Goal: Information Seeking & Learning: Learn about a topic

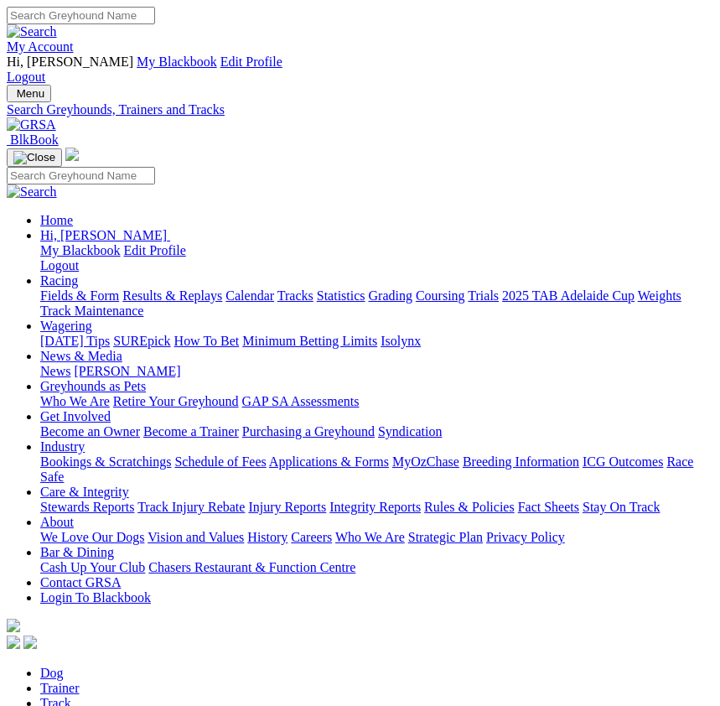
select select "meadows"
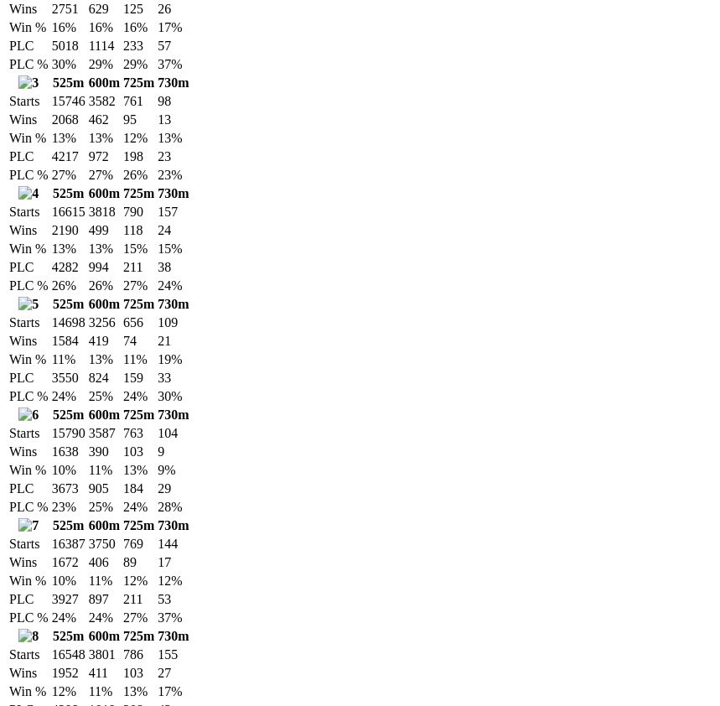
scroll to position [1646, 0]
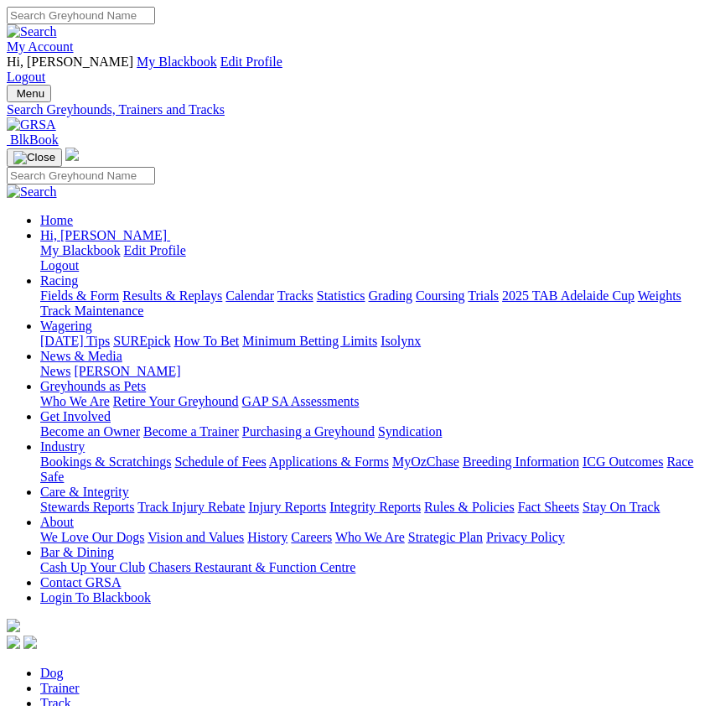
select select "geelong"
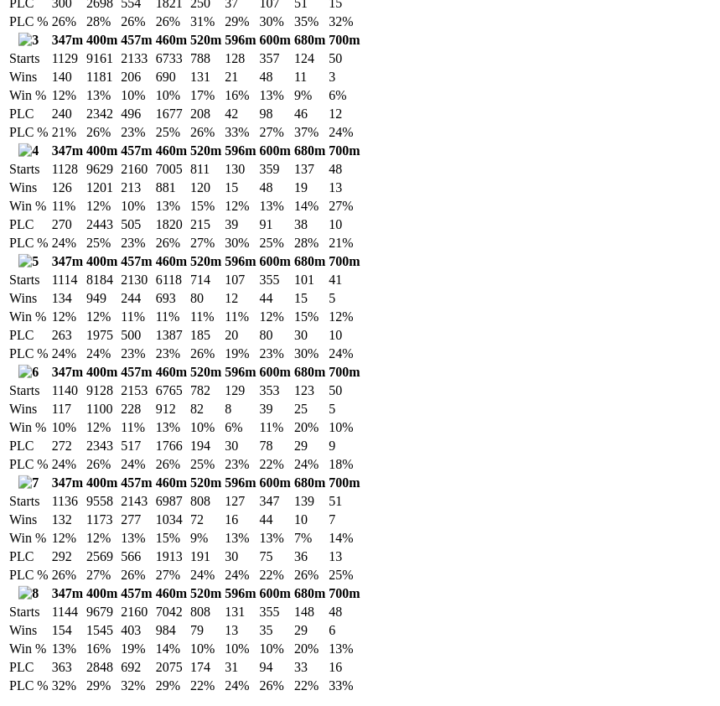
scroll to position [2470, 0]
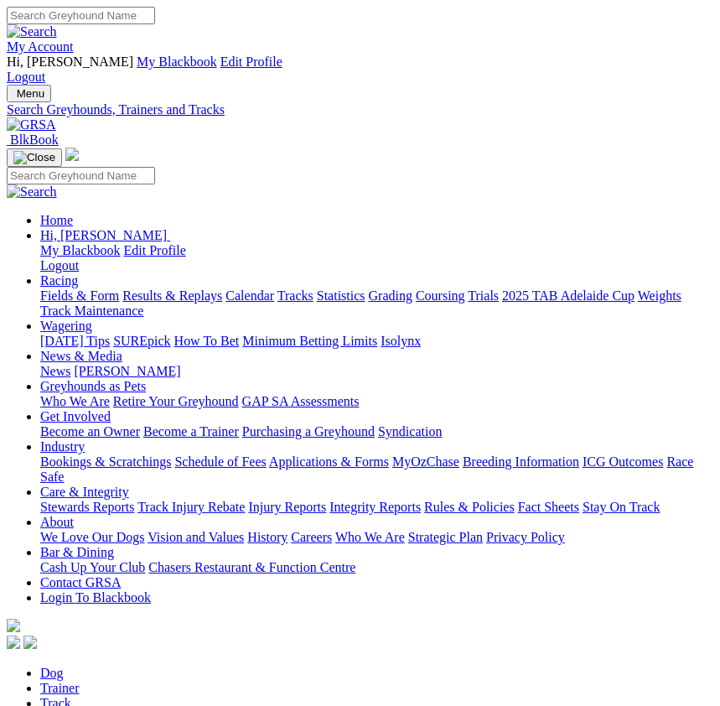
select select "gawler"
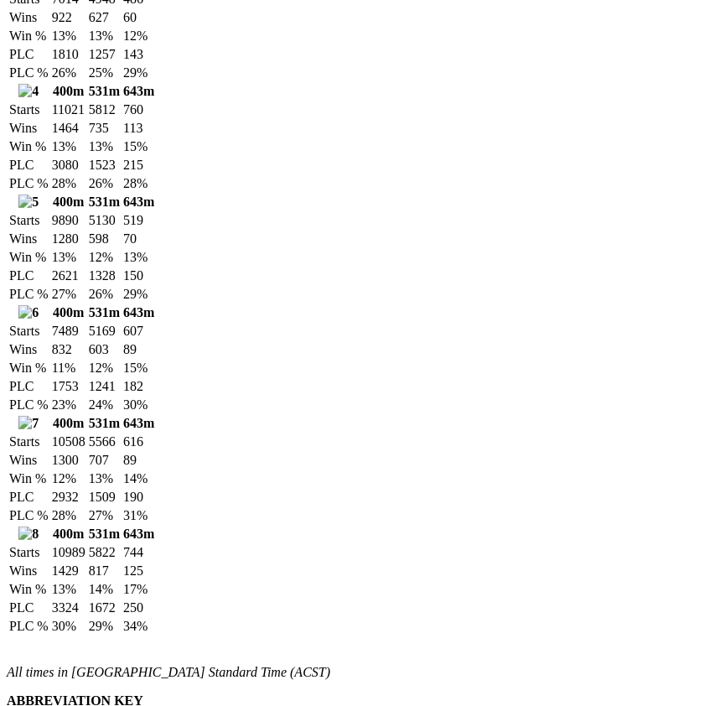
scroll to position [1738, 0]
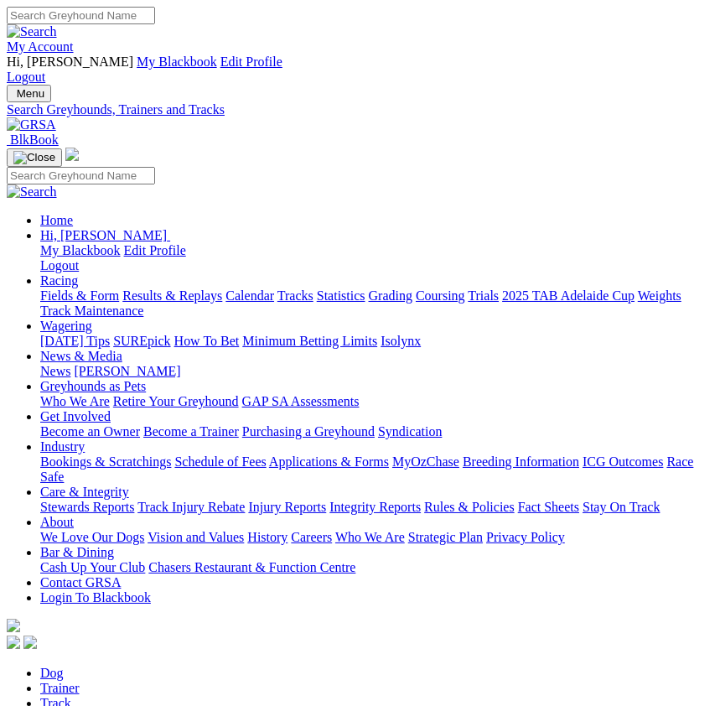
select select "angle-park"
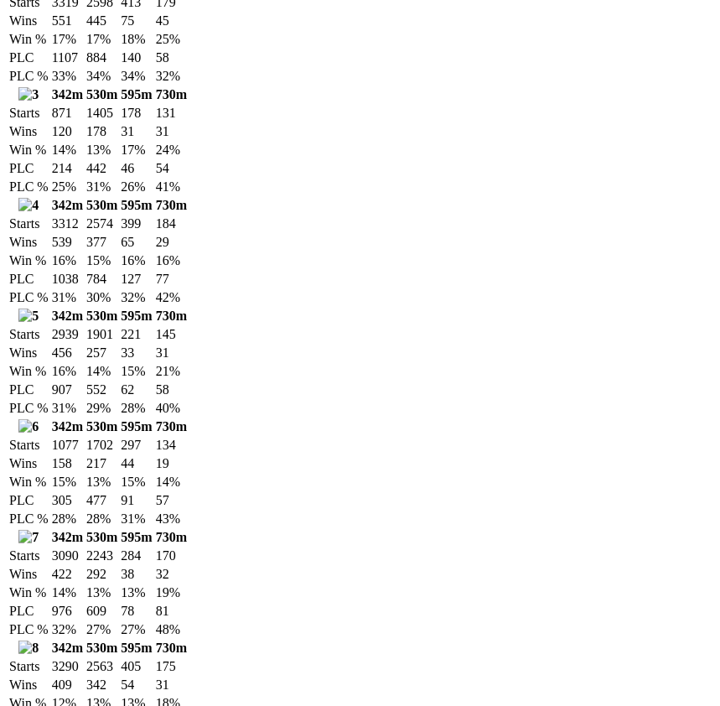
scroll to position [1646, 0]
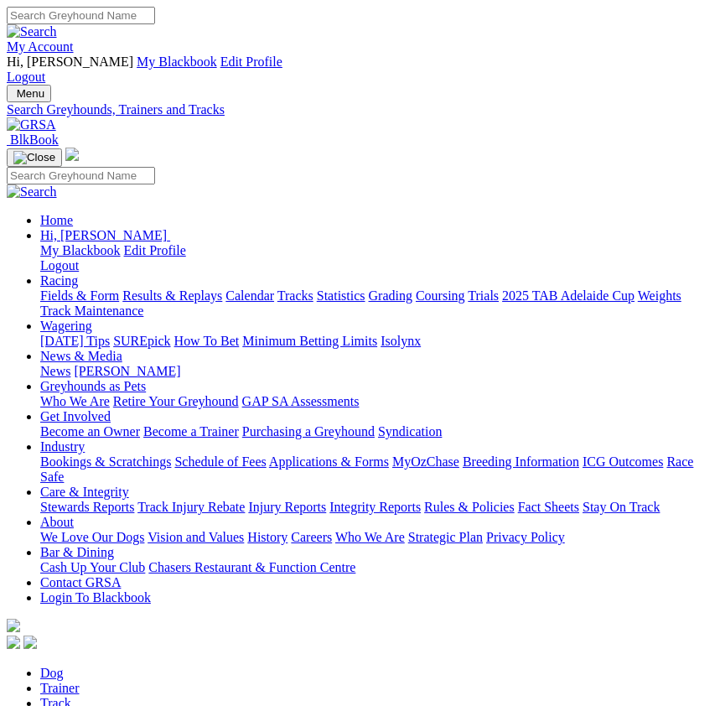
select select "gosford"
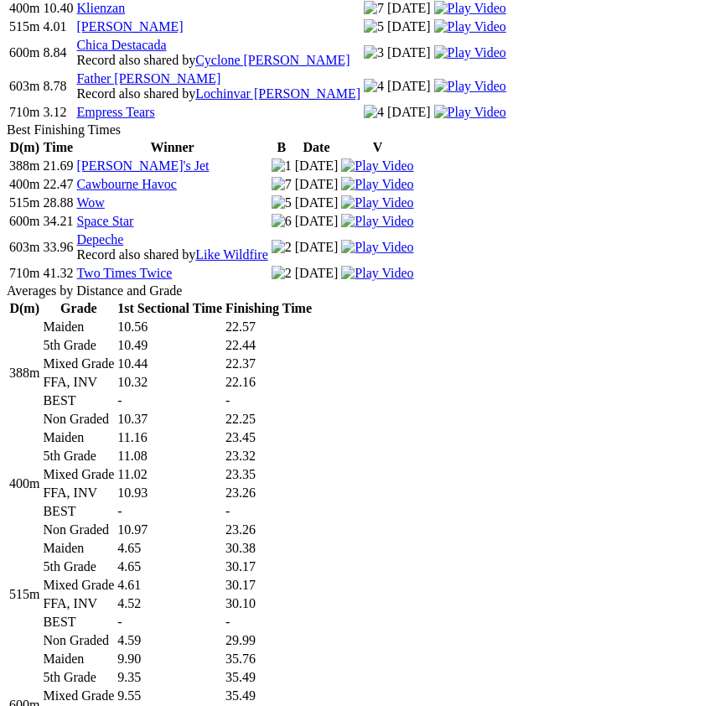
scroll to position [1372, 0]
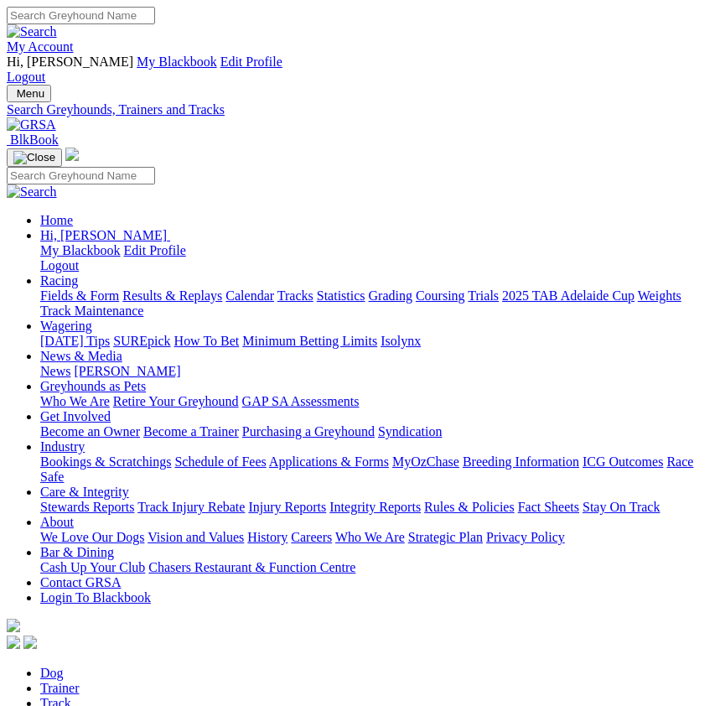
select select "ipswich"
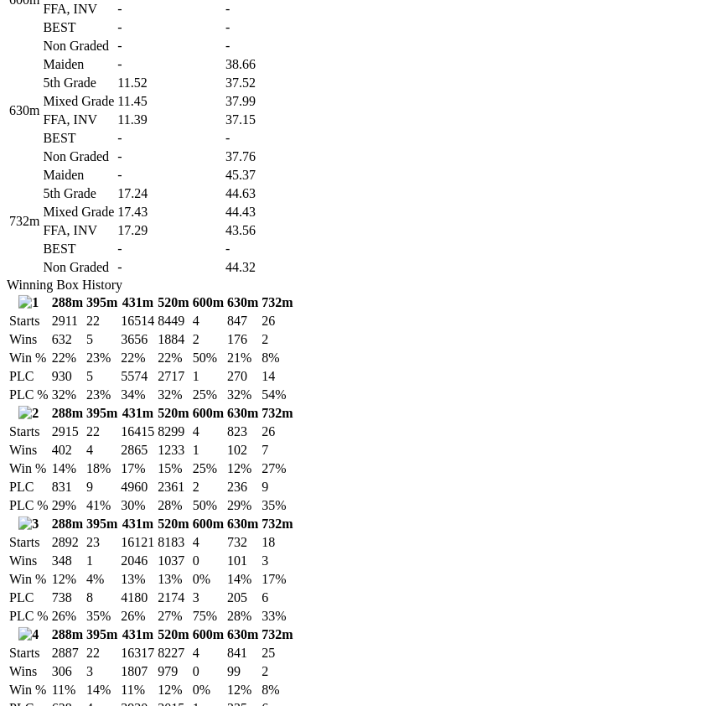
scroll to position [1646, 0]
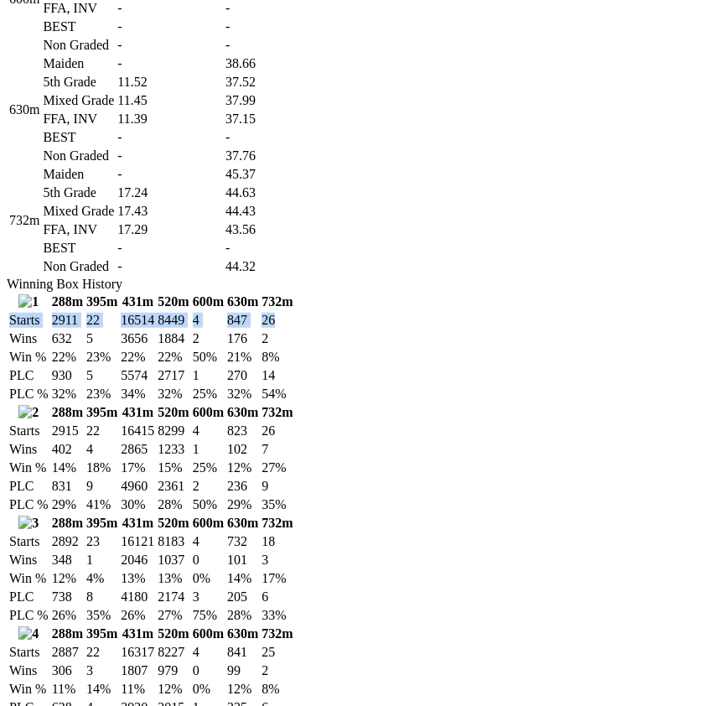
drag, startPoint x: 7, startPoint y: 399, endPoint x: 689, endPoint y: 393, distance: 681.8
click at [294, 329] on tr "Starts 2911 22 16514 8449 4 847 26" at bounding box center [151, 320] width 286 height 17
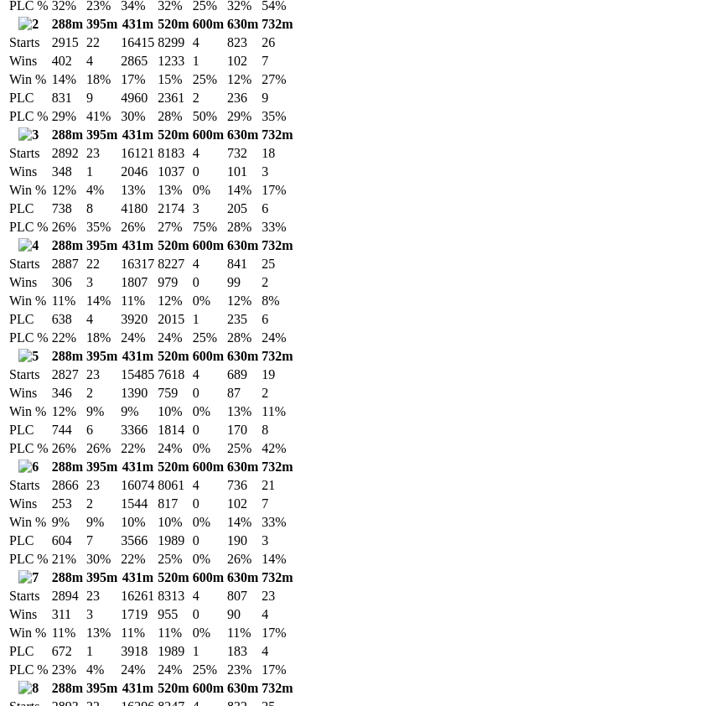
scroll to position [2195, 0]
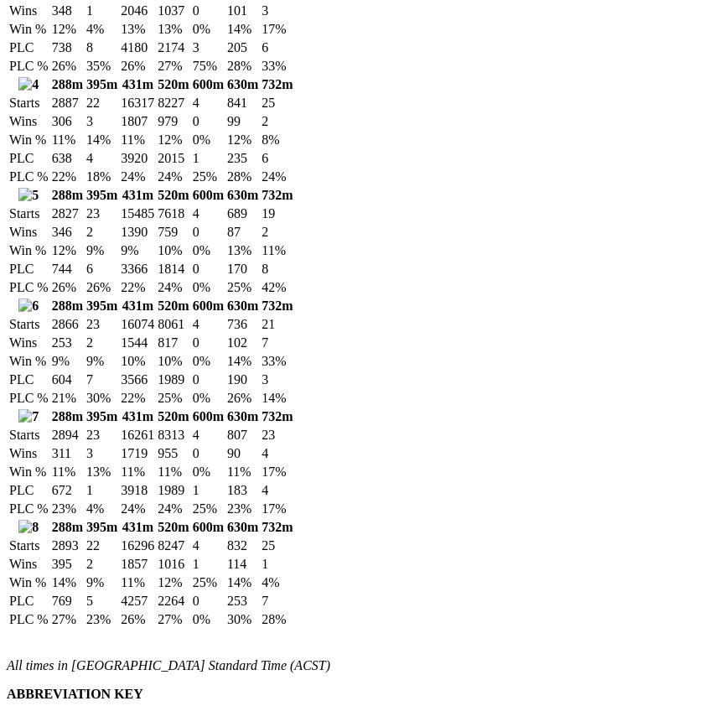
click at [118, 112] on td "22" at bounding box center [102, 103] width 33 height 17
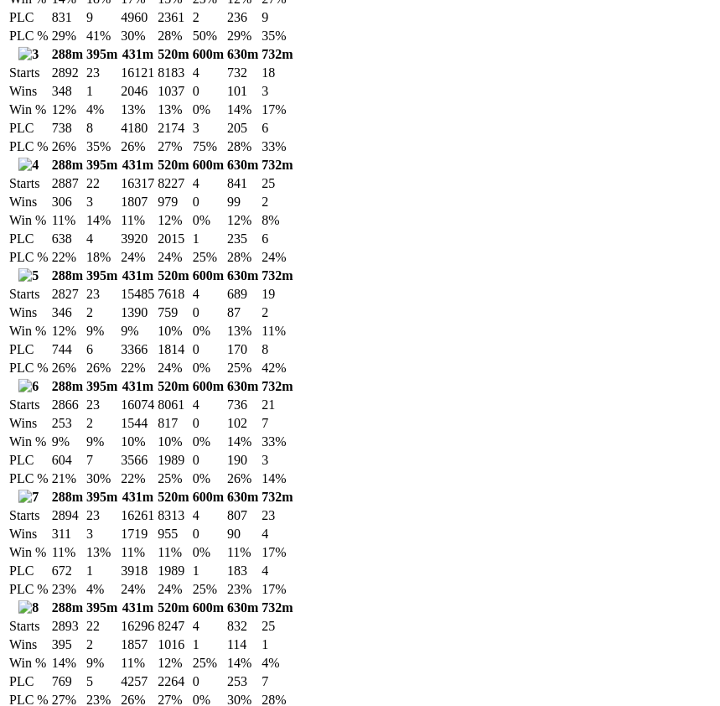
scroll to position [2104, 0]
